Goal: Information Seeking & Learning: Check status

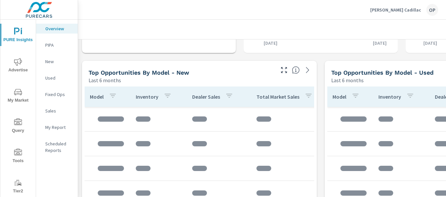
scroll to position [459, 0]
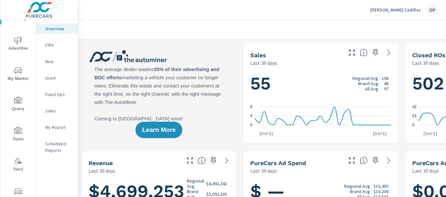
scroll to position [45, 0]
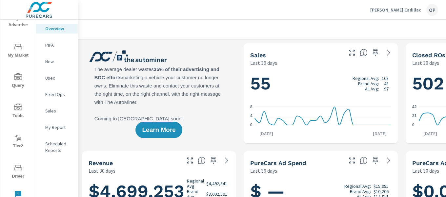
click at [15, 170] on icon "nav menu" at bounding box center [18, 167] width 8 height 6
